Goal: Check status: Check status

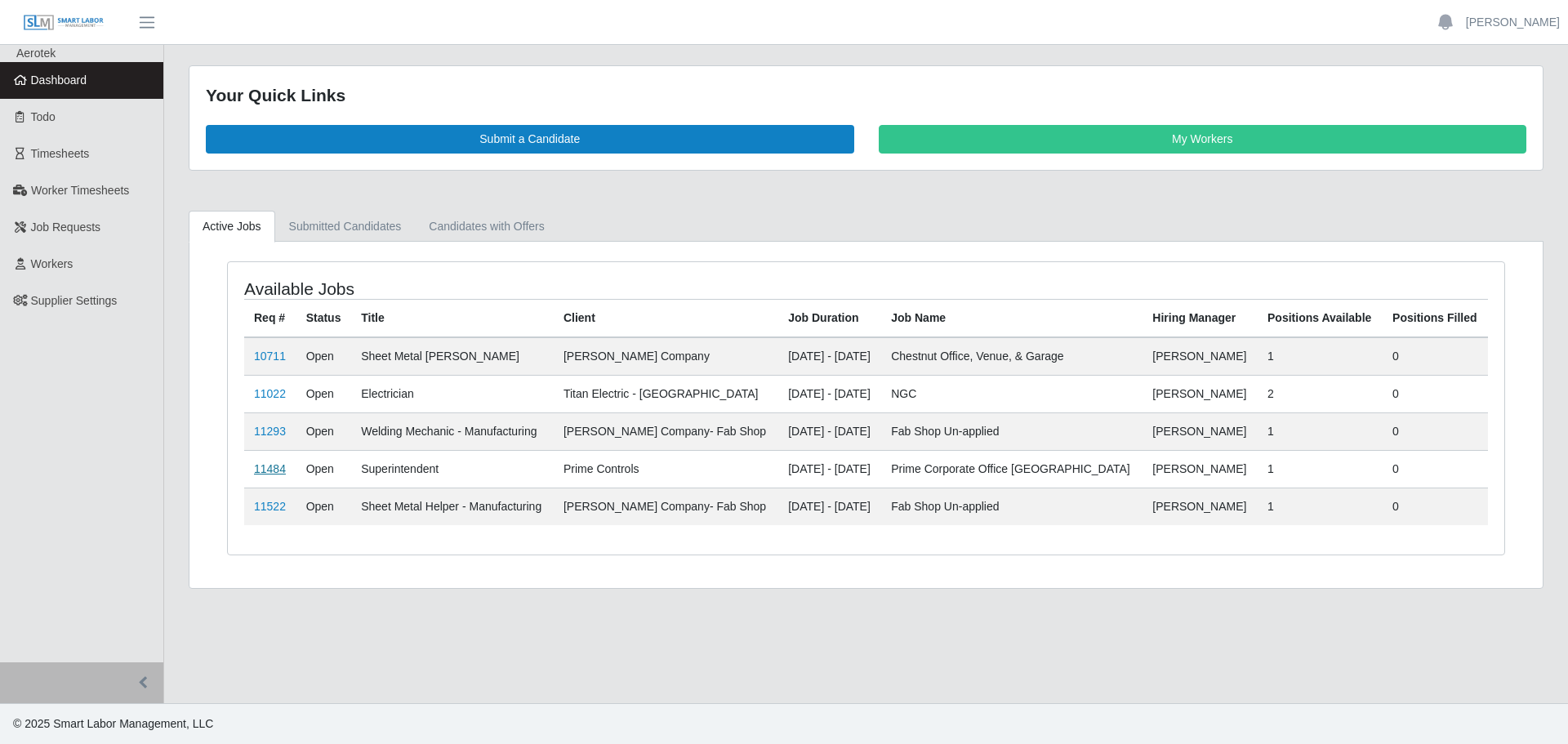
click at [271, 468] on link "11484" at bounding box center [270, 468] width 32 height 13
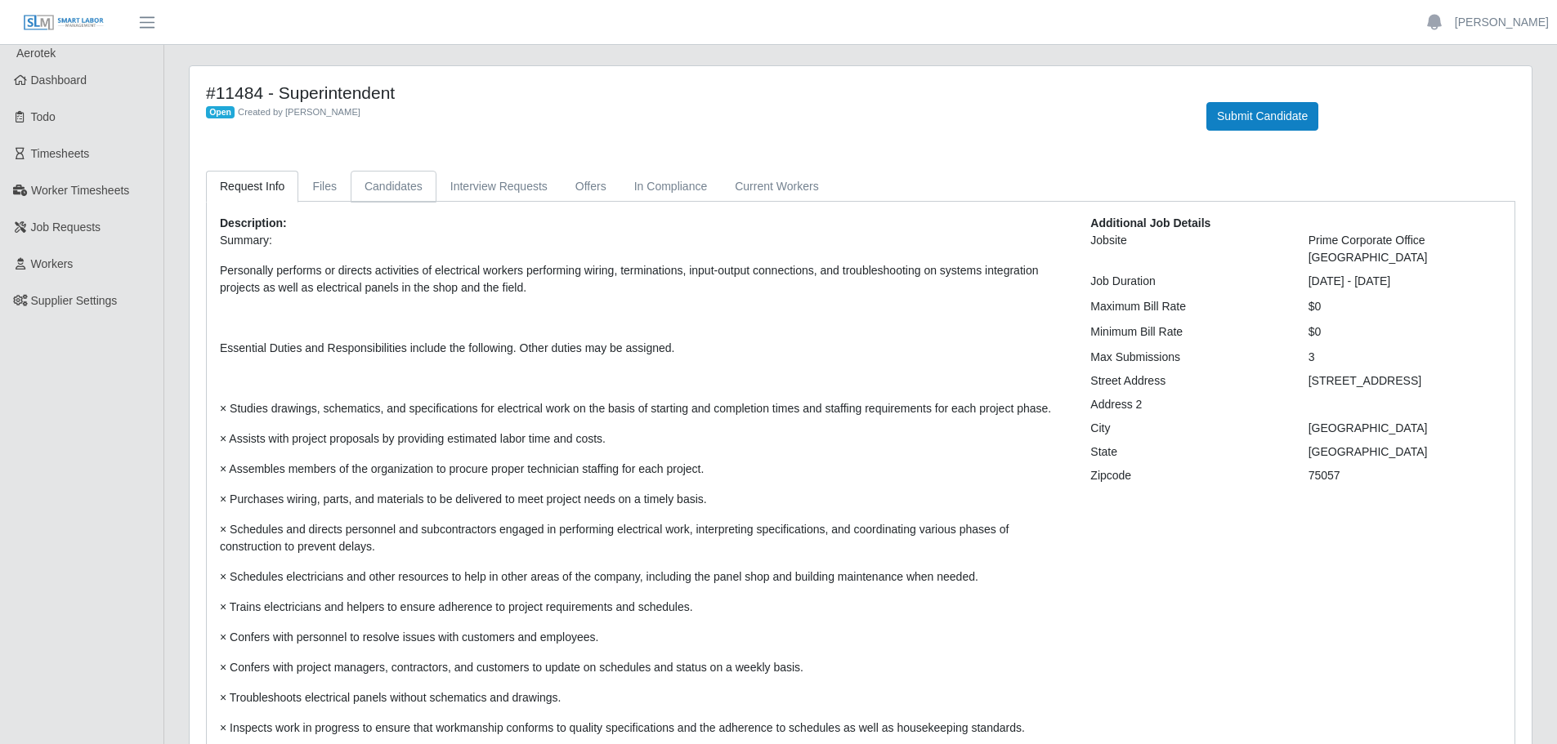
click at [352, 188] on link "Candidates" at bounding box center [394, 187] width 86 height 32
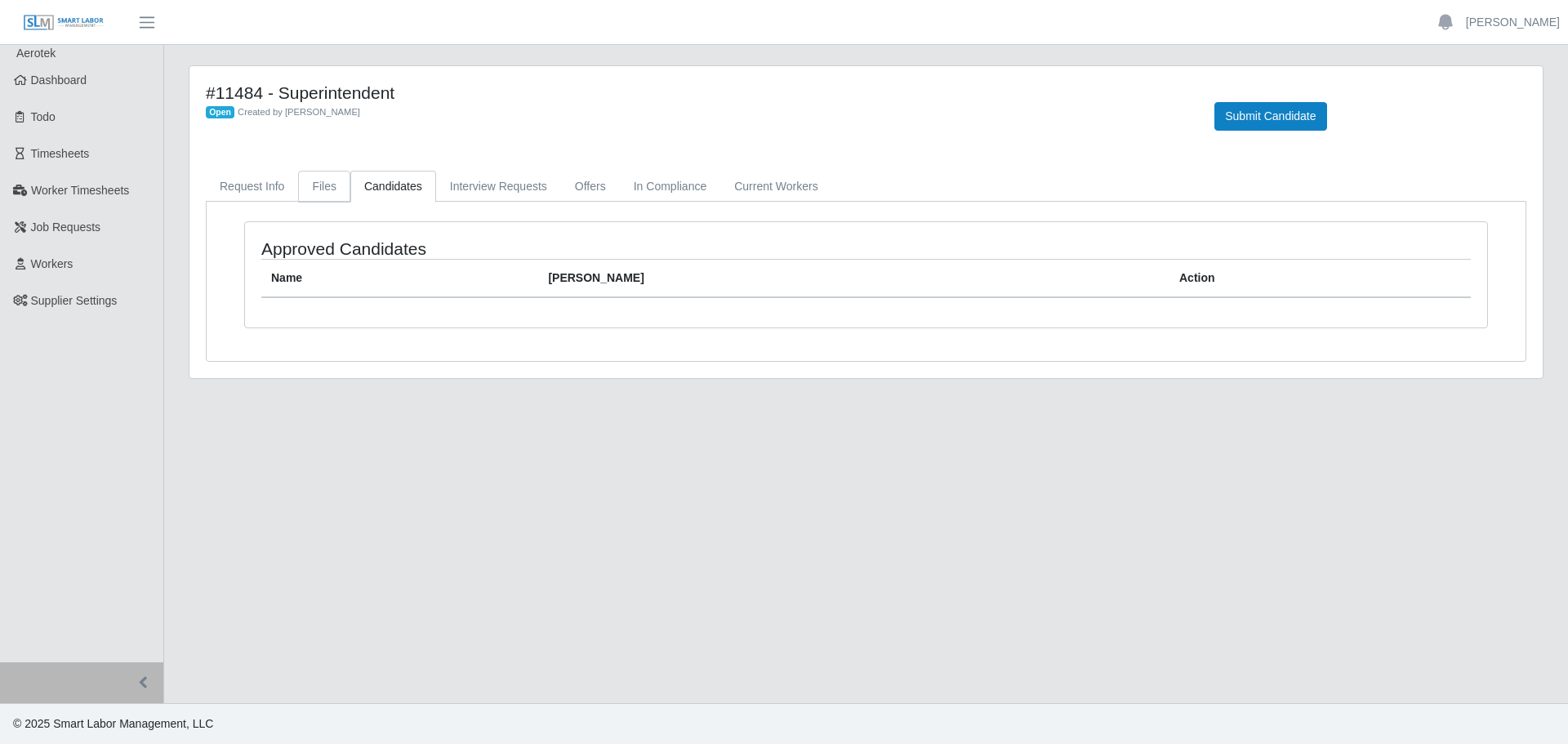
click at [311, 190] on link "Files" at bounding box center [324, 187] width 52 height 32
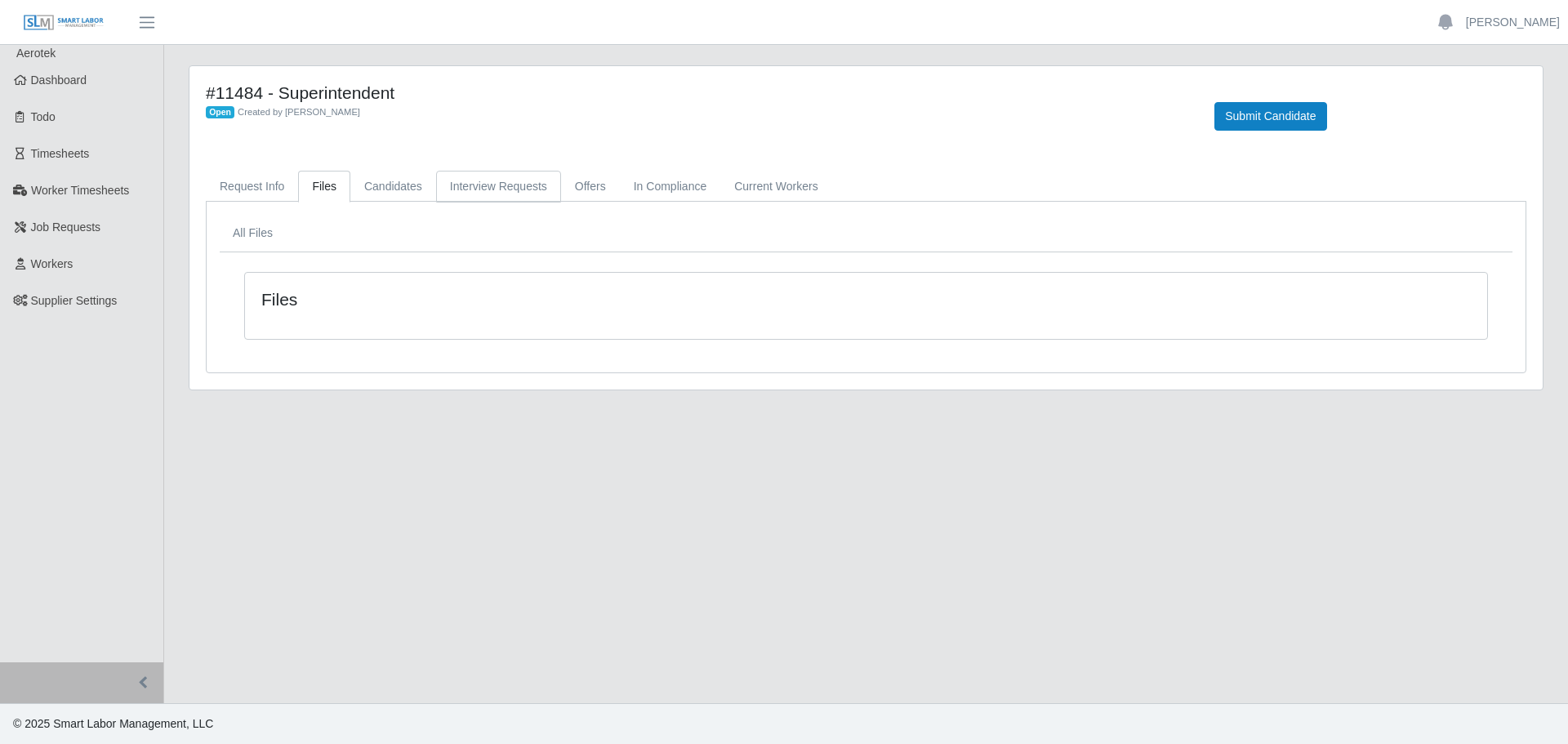
click at [455, 181] on link "Interview Requests" at bounding box center [498, 187] width 125 height 32
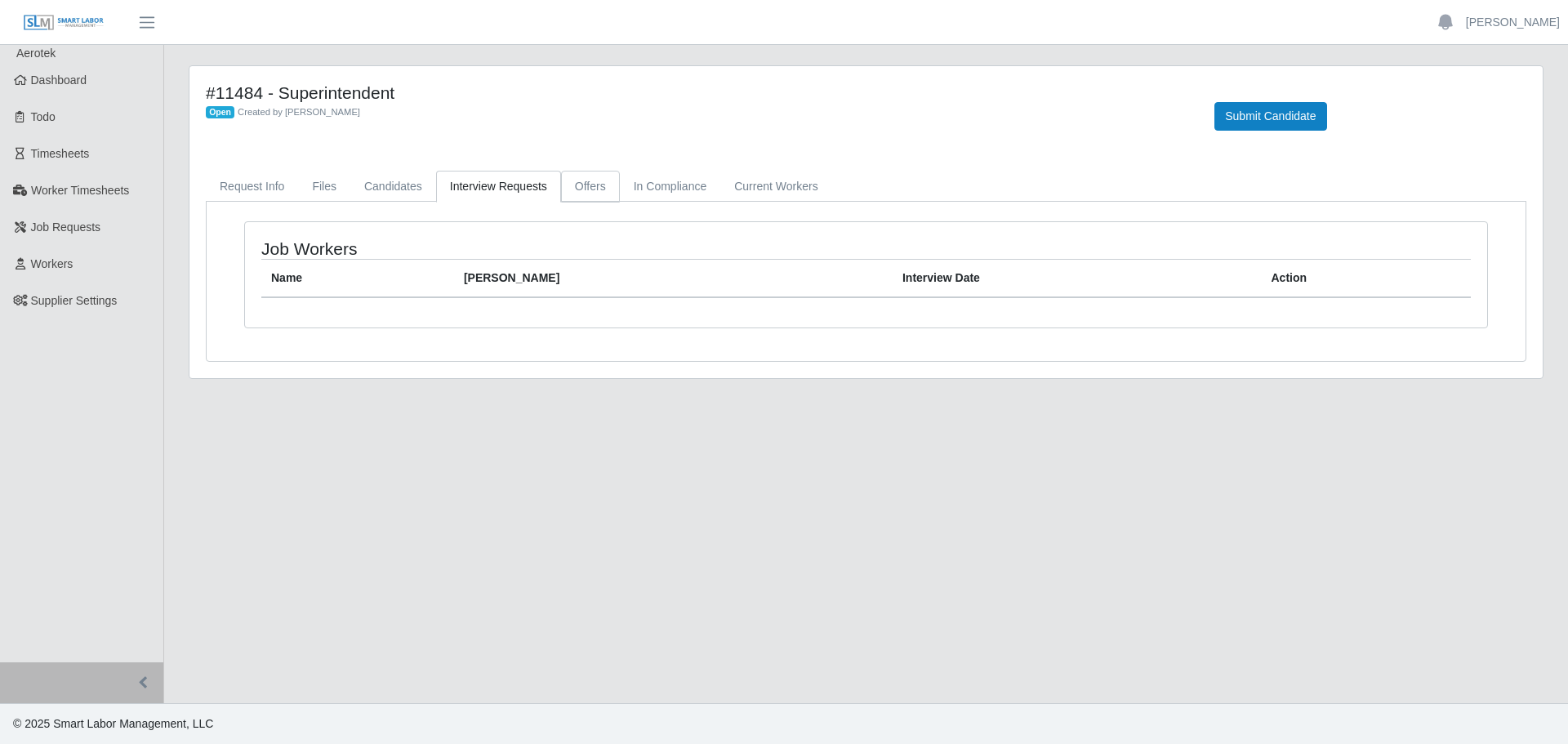
click at [590, 185] on link "Offers" at bounding box center [590, 187] width 59 height 32
click at [648, 178] on link "In Compliance" at bounding box center [670, 187] width 101 height 32
click at [764, 187] on link "Current Workers" at bounding box center [776, 187] width 111 height 32
click at [248, 189] on link "Request Info" at bounding box center [252, 187] width 92 height 32
